Goal: Information Seeking & Learning: Learn about a topic

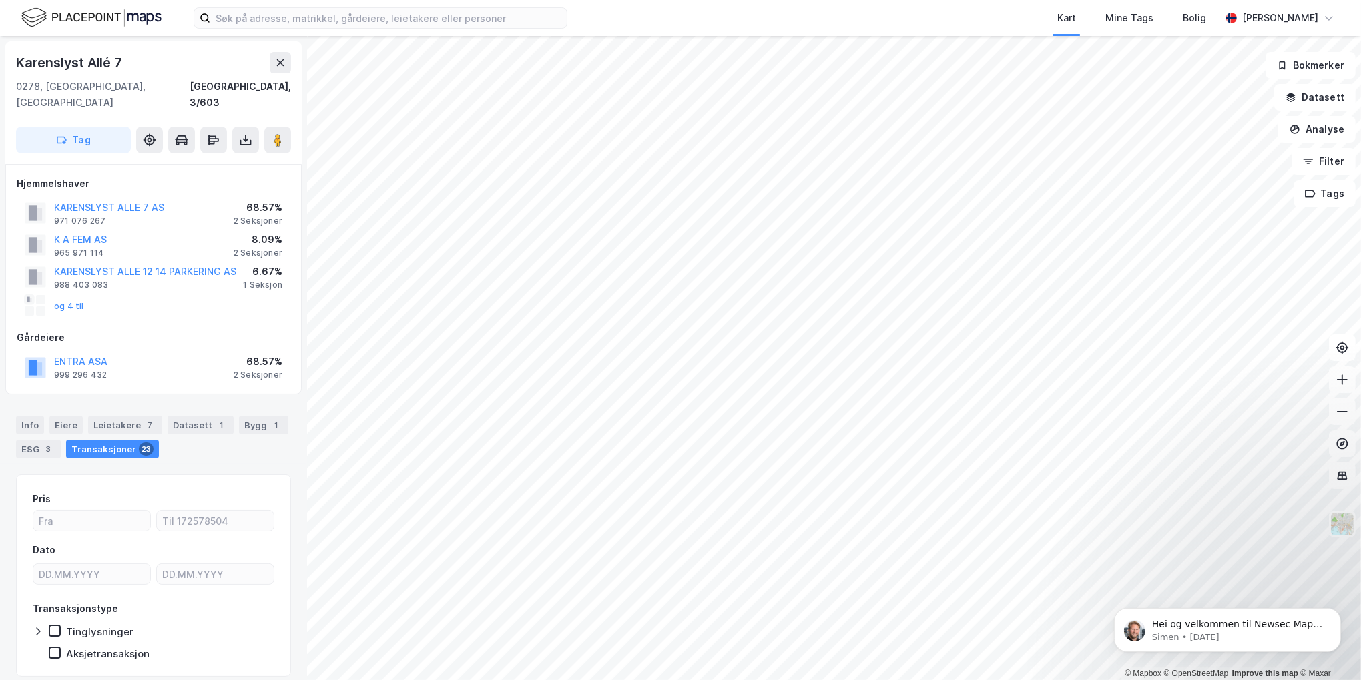
scroll to position [1, 0]
click at [246, 416] on div "Bygg 1" at bounding box center [263, 423] width 49 height 19
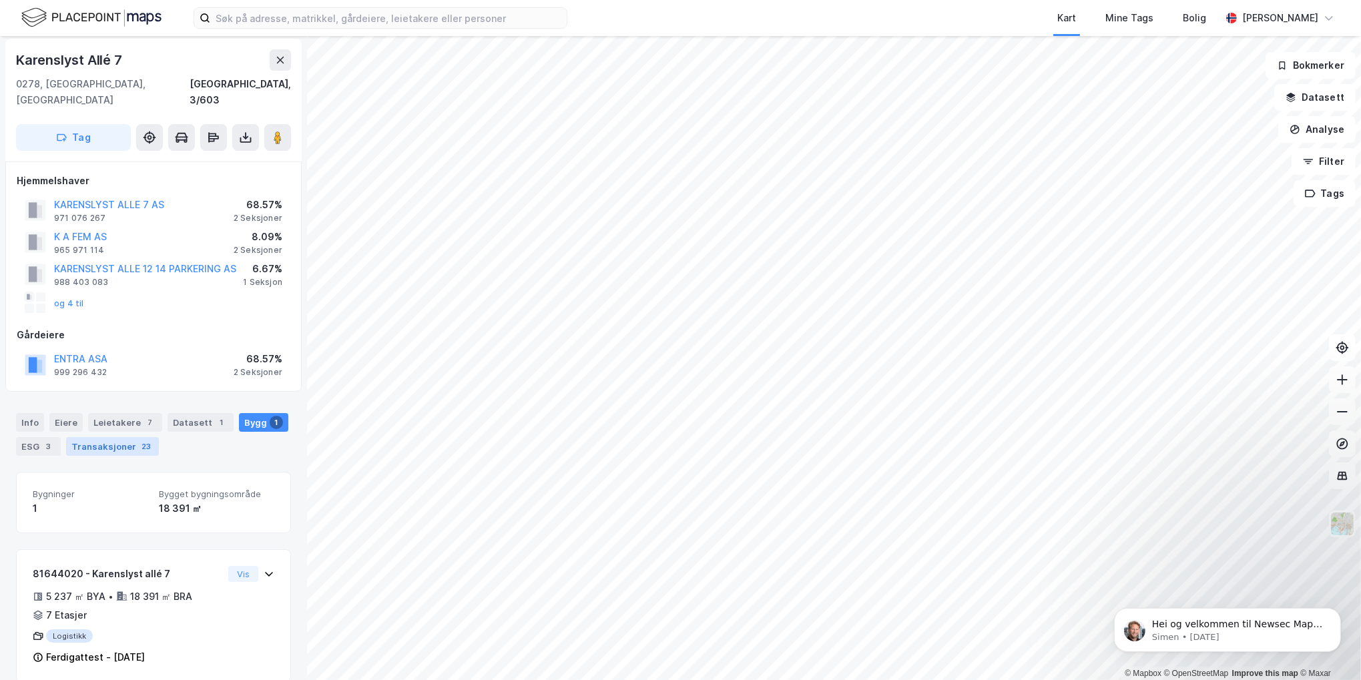
scroll to position [3, 0]
click at [107, 412] on div "Leietakere 7" at bounding box center [125, 421] width 74 height 19
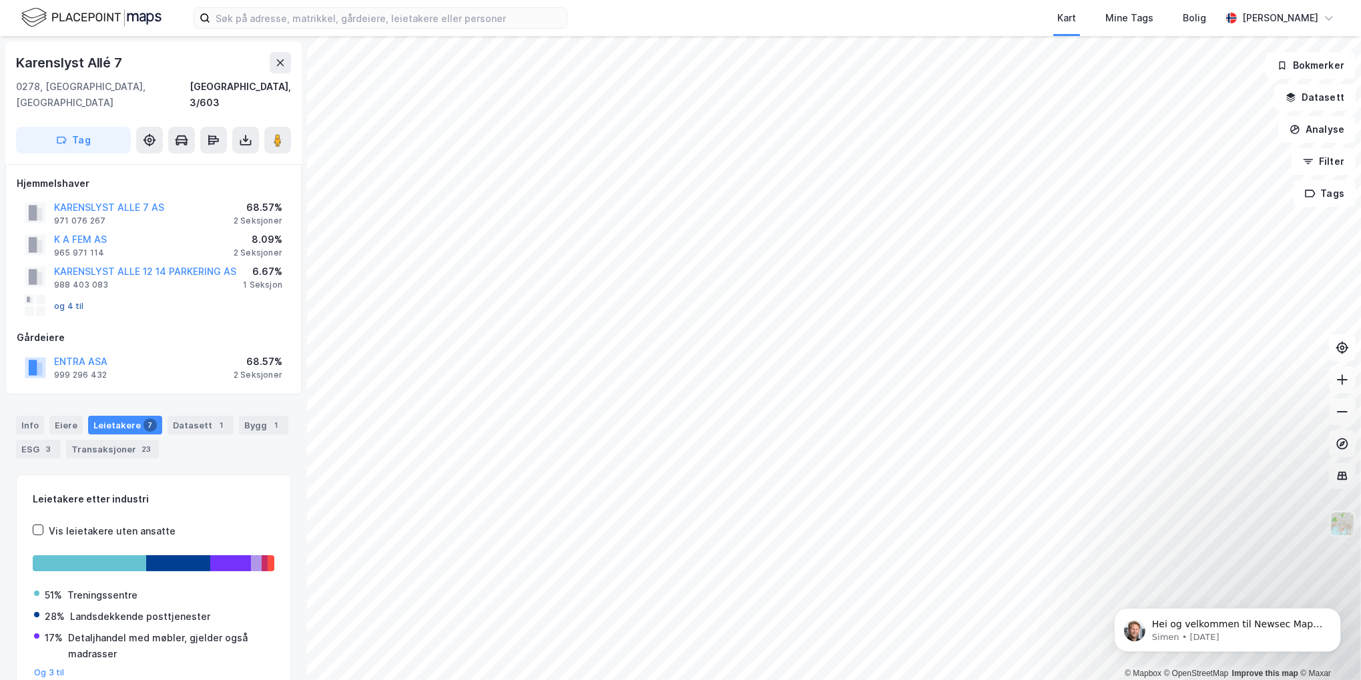
click at [0, 0] on button "og 4 til" at bounding box center [0, 0] width 0 height 0
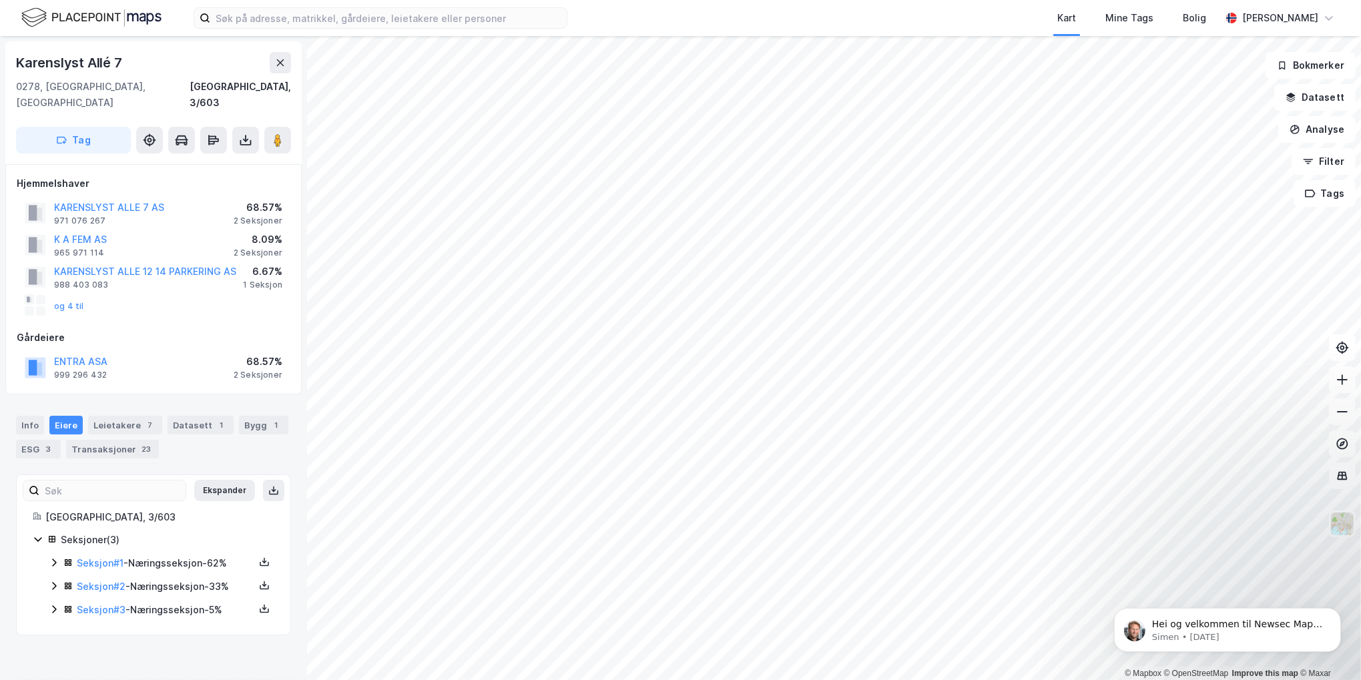
click at [95, 602] on div "Seksjon # 3 - Næringsseksjon - 5%" at bounding box center [166, 610] width 178 height 16
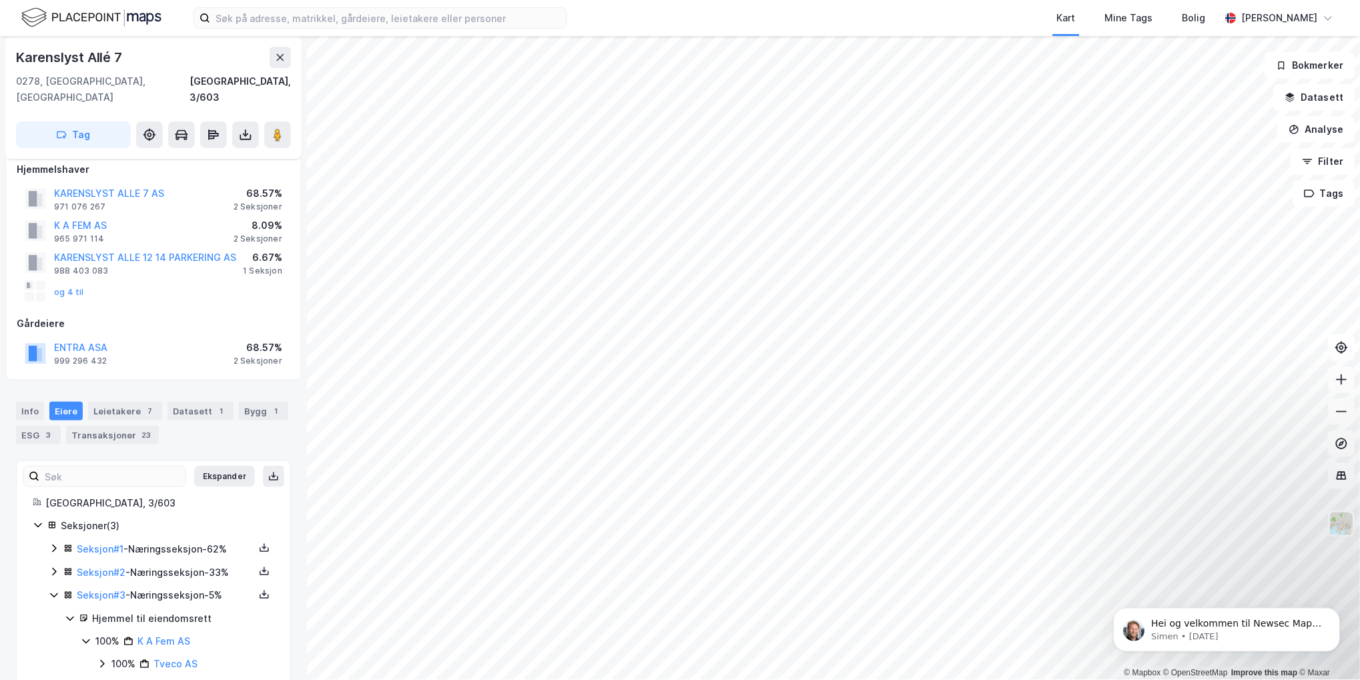
scroll to position [23, 0]
